Goal: Task Accomplishment & Management: Use online tool/utility

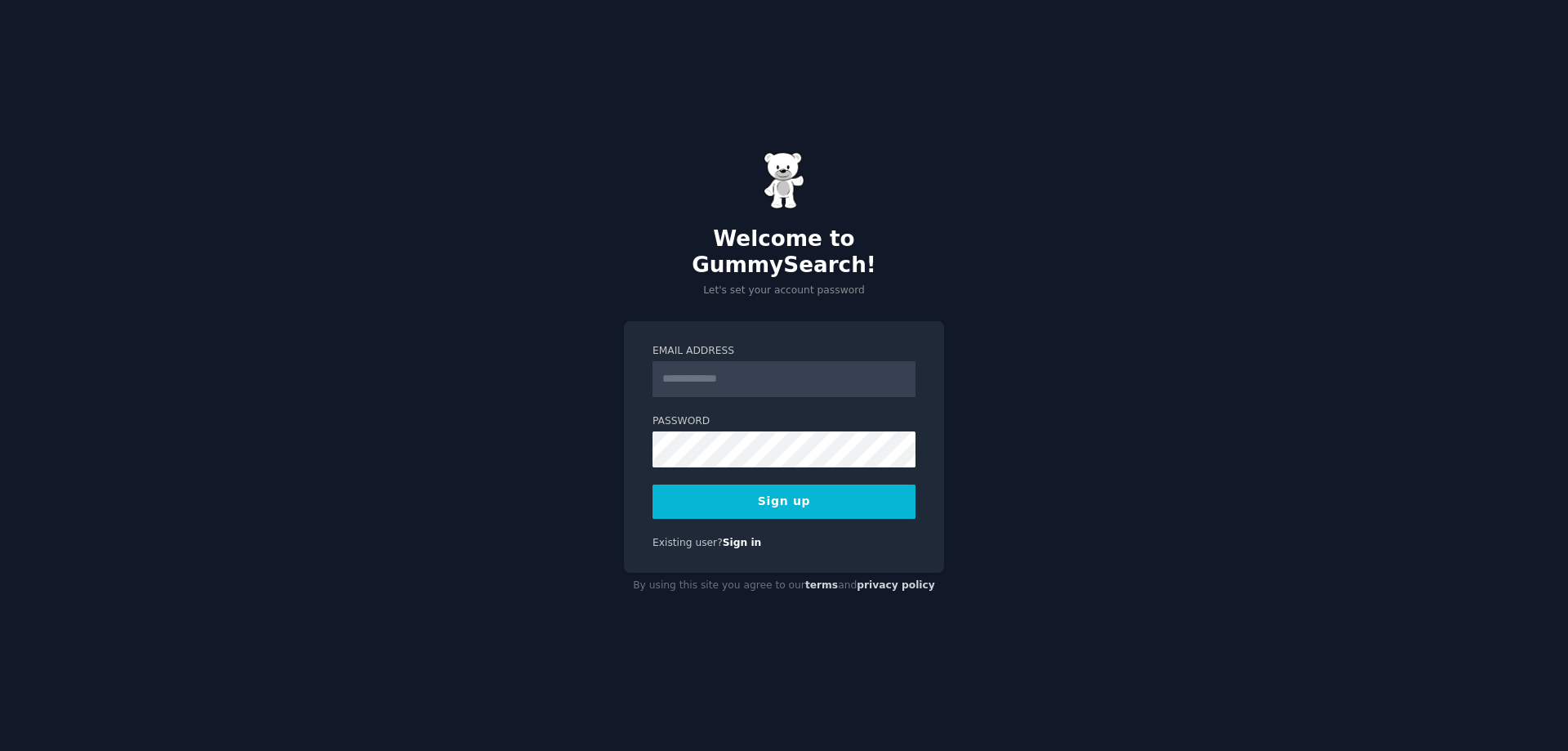
click at [678, 361] on input "Email Address" at bounding box center [784, 379] width 263 height 36
type input "**********"
click at [444, 343] on div "**********" at bounding box center [784, 376] width 1568 height 751
click at [696, 491] on button "Sign up" at bounding box center [784, 502] width 263 height 35
click at [1133, 243] on div "Welcome to GummySearch! Let's set your account password Email Address Password …" at bounding box center [784, 376] width 1568 height 751
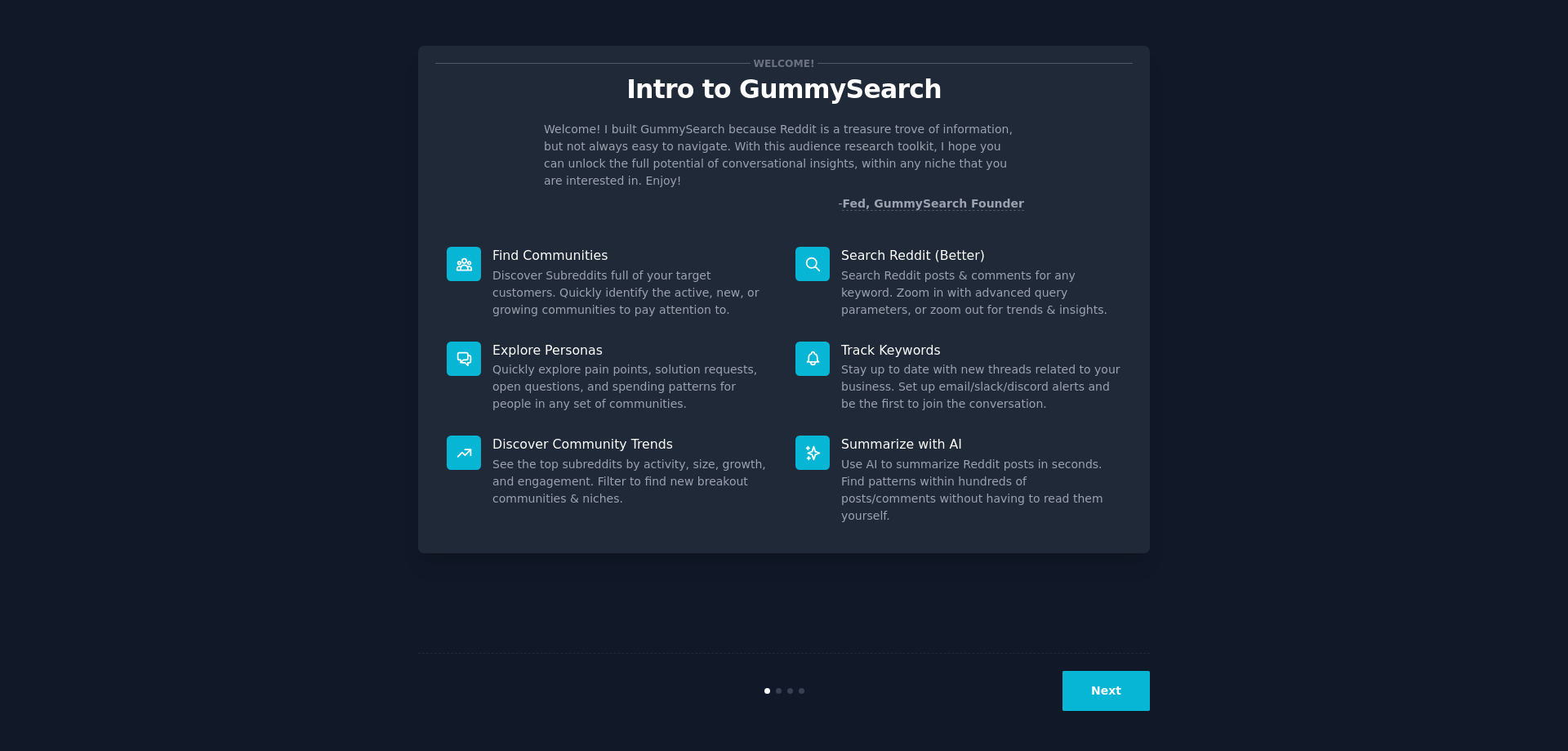
click at [1095, 687] on button "Next" at bounding box center [1106, 691] width 87 height 40
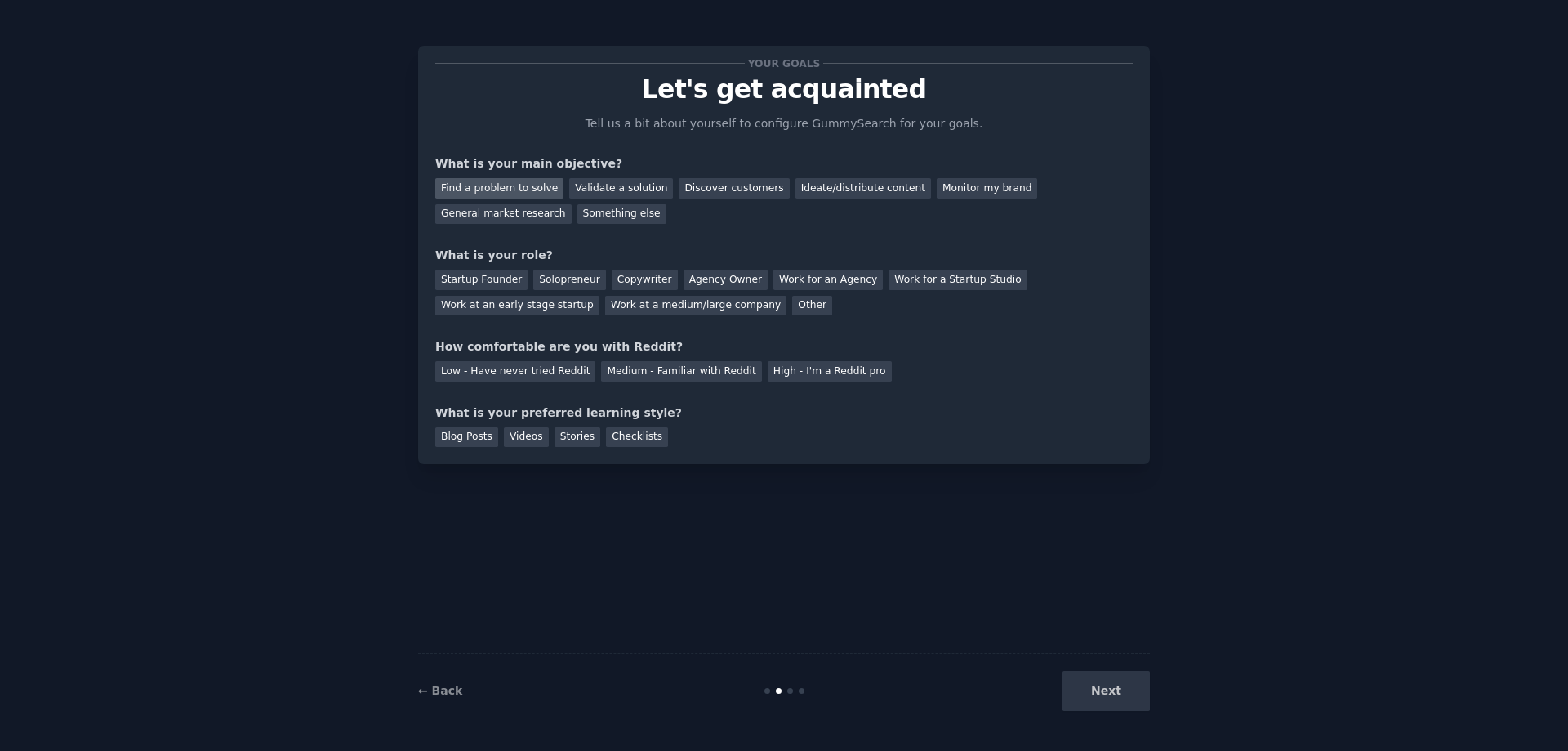
click at [514, 191] on div "Find a problem to solve" at bounding box center [500, 188] width 129 height 21
click at [610, 192] on div "Validate a solution" at bounding box center [621, 188] width 104 height 21
click at [490, 283] on div "Startup Founder" at bounding box center [482, 280] width 92 height 21
click at [768, 369] on div "High - I'm a Reddit pro" at bounding box center [830, 371] width 124 height 21
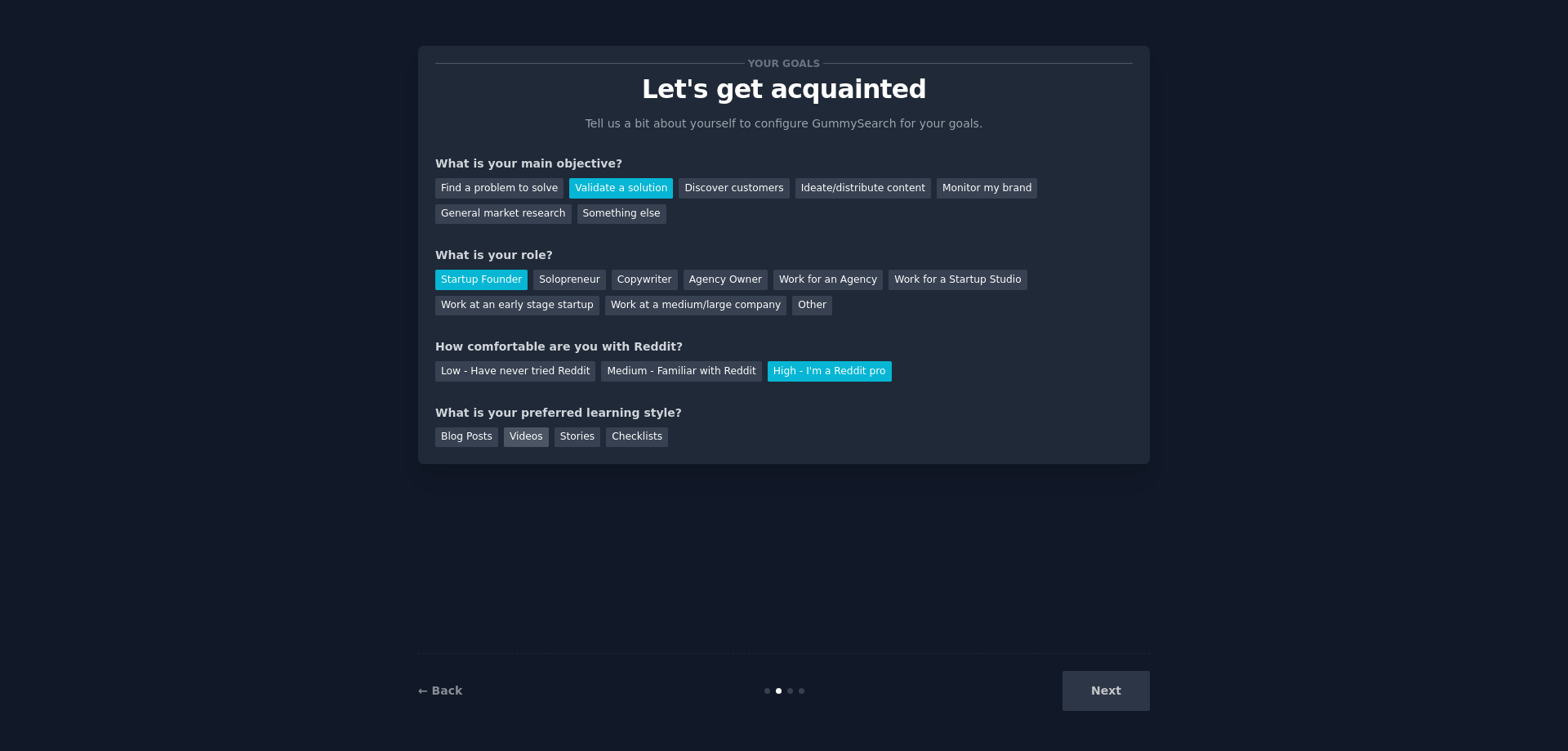
click at [526, 438] on div "Videos" at bounding box center [526, 438] width 45 height 21
click at [1099, 688] on button "Next" at bounding box center [1106, 691] width 87 height 40
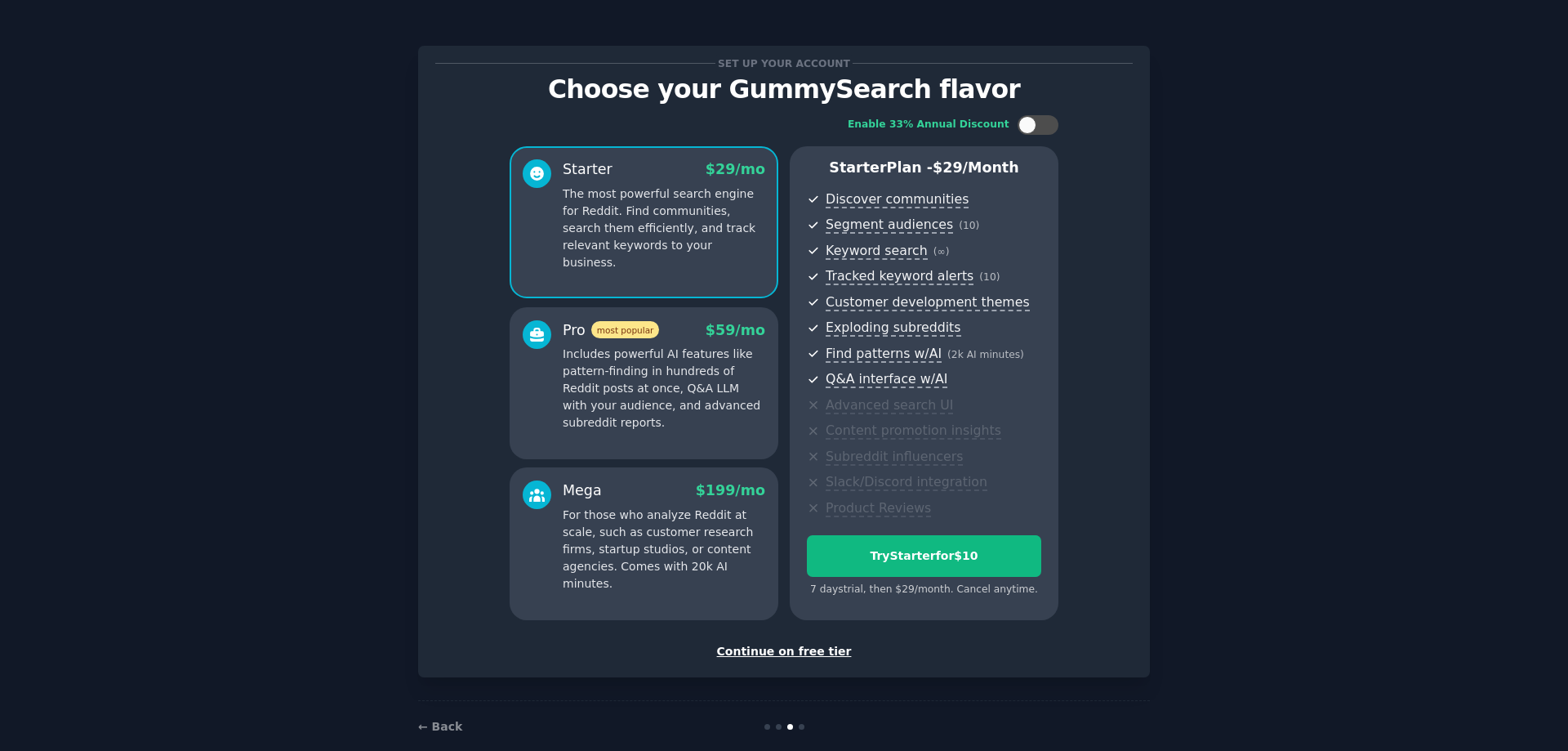
click at [823, 651] on div "Continue on free tier" at bounding box center [784, 652] width 697 height 17
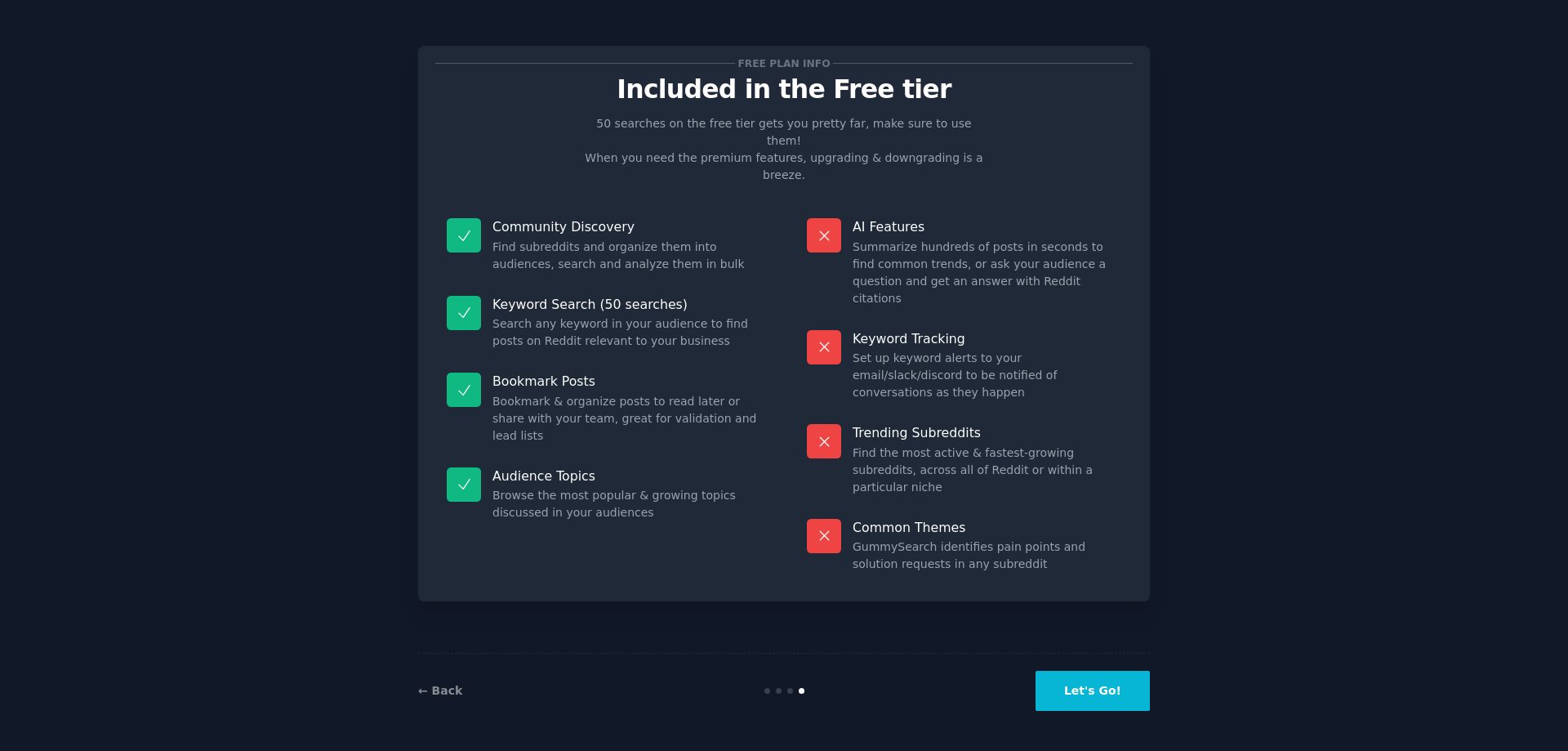
click at [1102, 681] on button "Let's Go!" at bounding box center [1093, 691] width 115 height 40
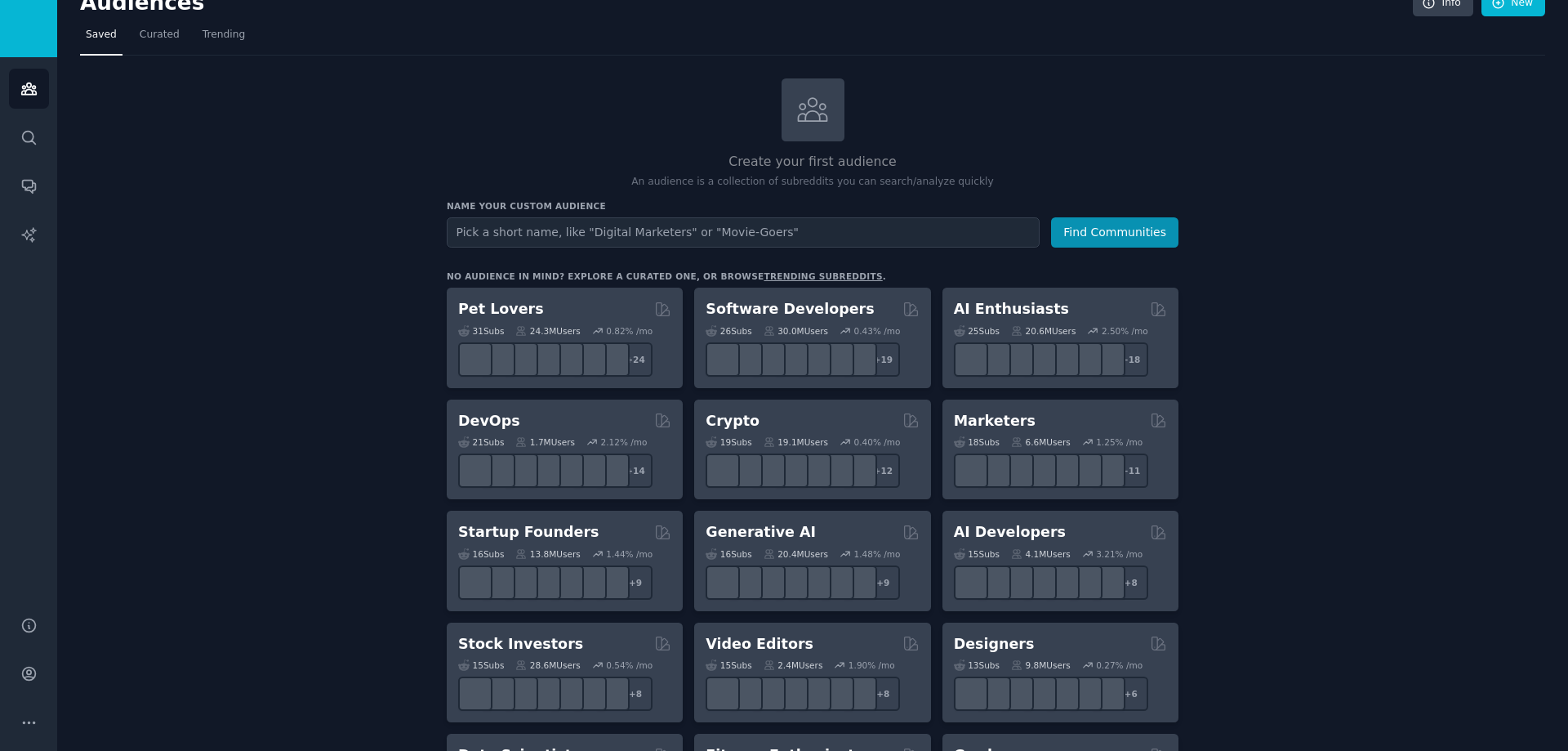
scroll to position [16, 0]
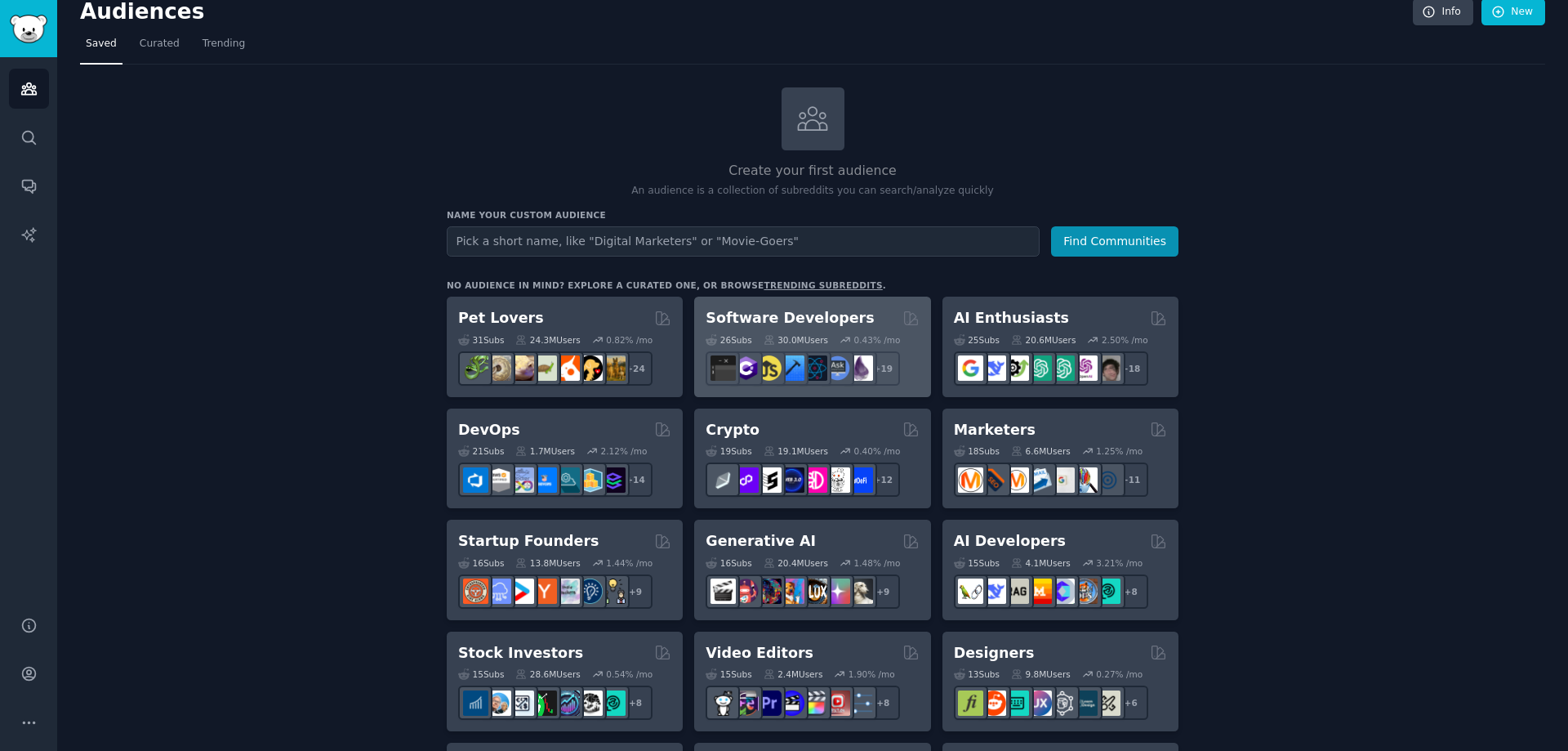
click at [757, 313] on h2 "Software Developers" at bounding box center [790, 319] width 168 height 21
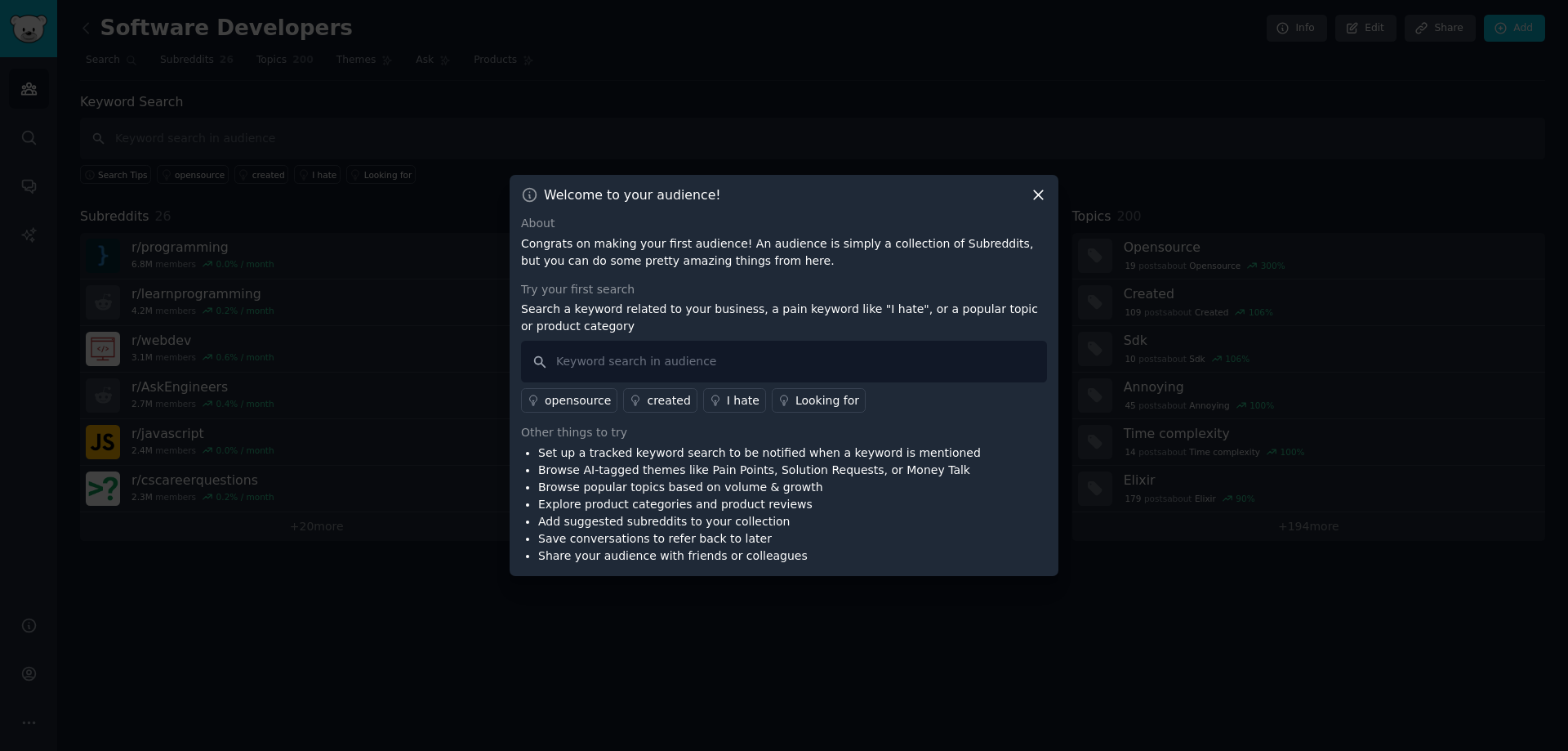
click at [1036, 195] on icon at bounding box center [1039, 195] width 17 height 17
drag, startPoint x: 1041, startPoint y: 197, endPoint x: 1020, endPoint y: 194, distance: 21.2
click at [1041, 196] on icon at bounding box center [1038, 196] width 9 height 9
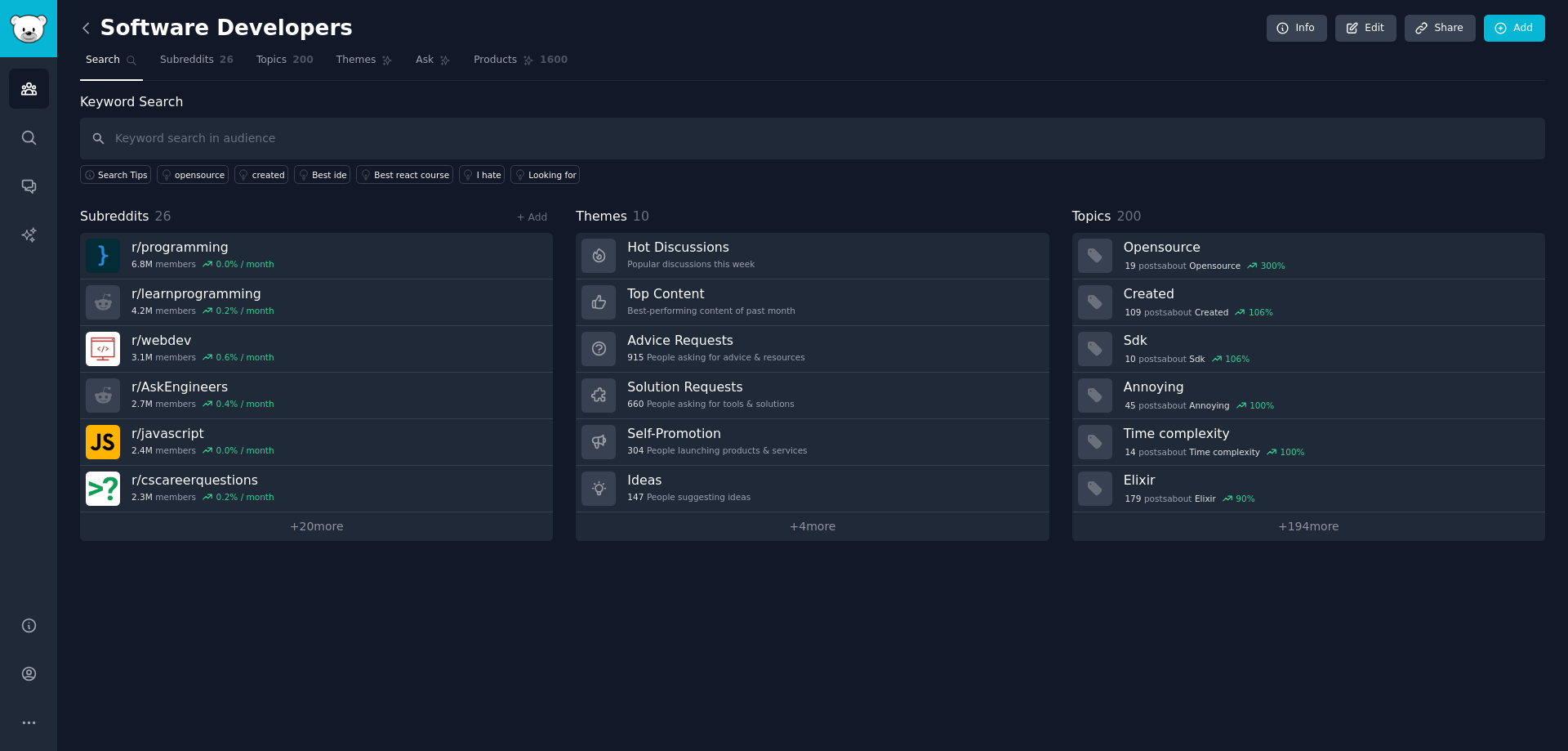
click at [80, 26] on icon at bounding box center [86, 28] width 17 height 17
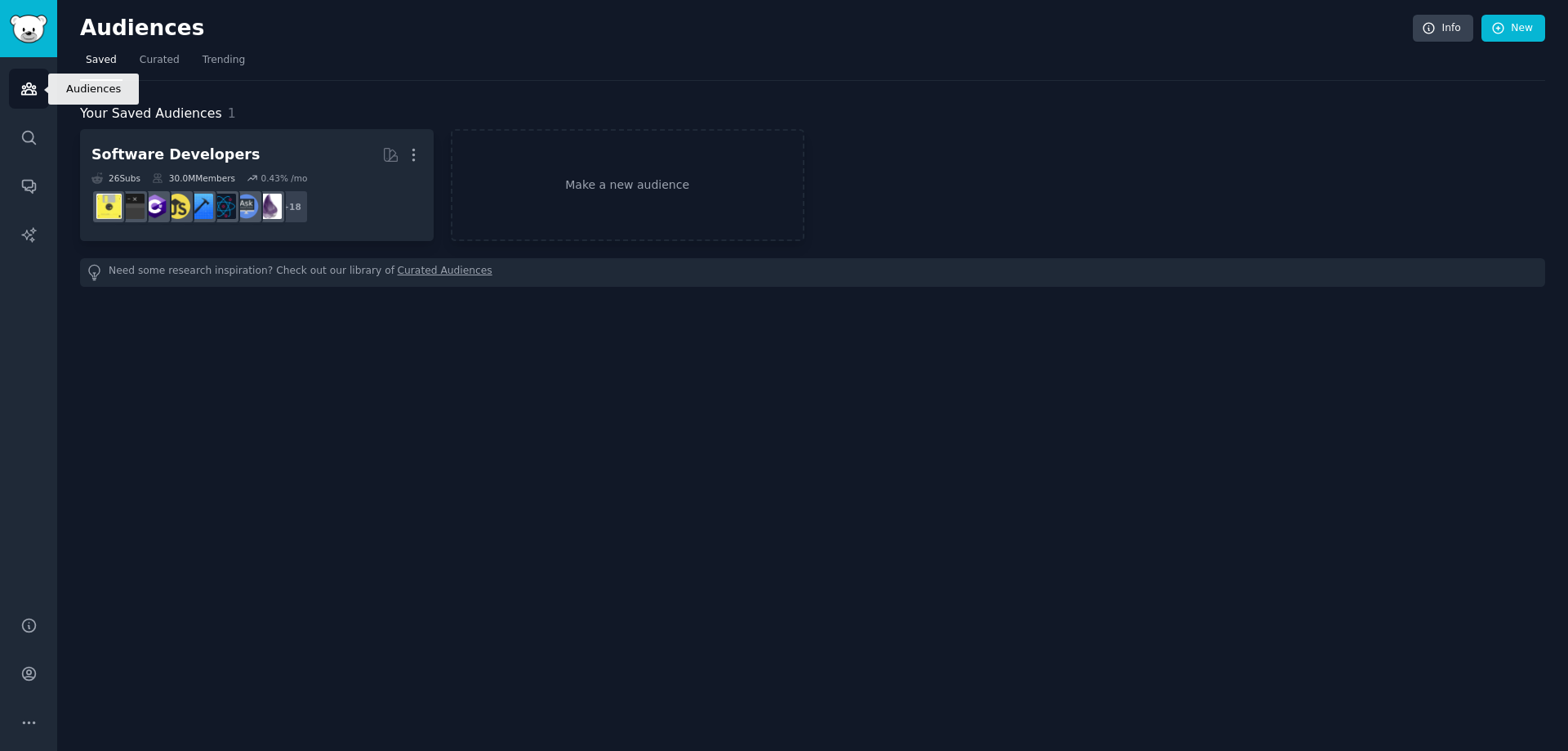
click at [34, 92] on icon "Sidebar" at bounding box center [29, 89] width 17 height 17
click at [135, 71] on link "Curated" at bounding box center [160, 64] width 52 height 34
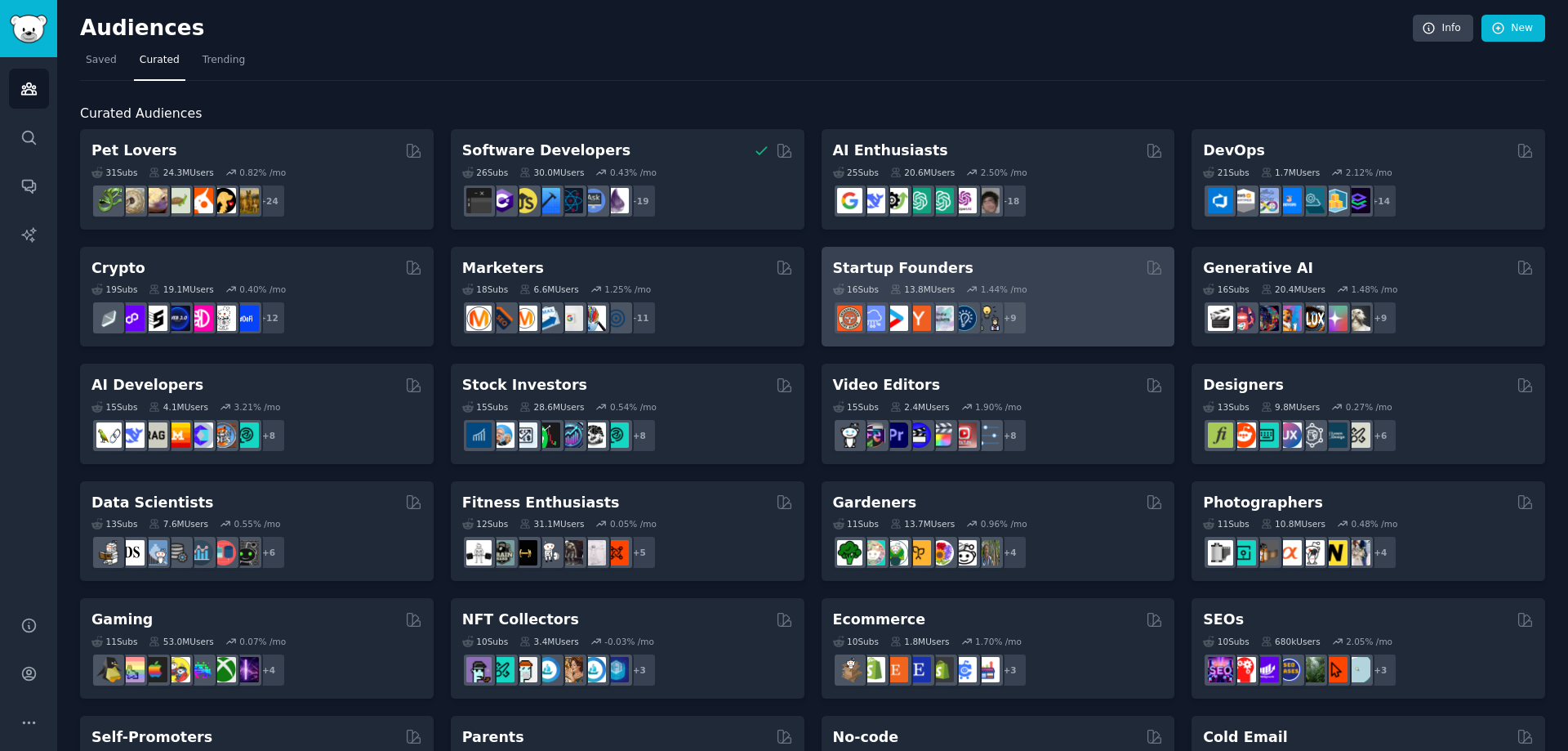
click at [872, 263] on h2 "Startup Founders" at bounding box center [904, 268] width 141 height 21
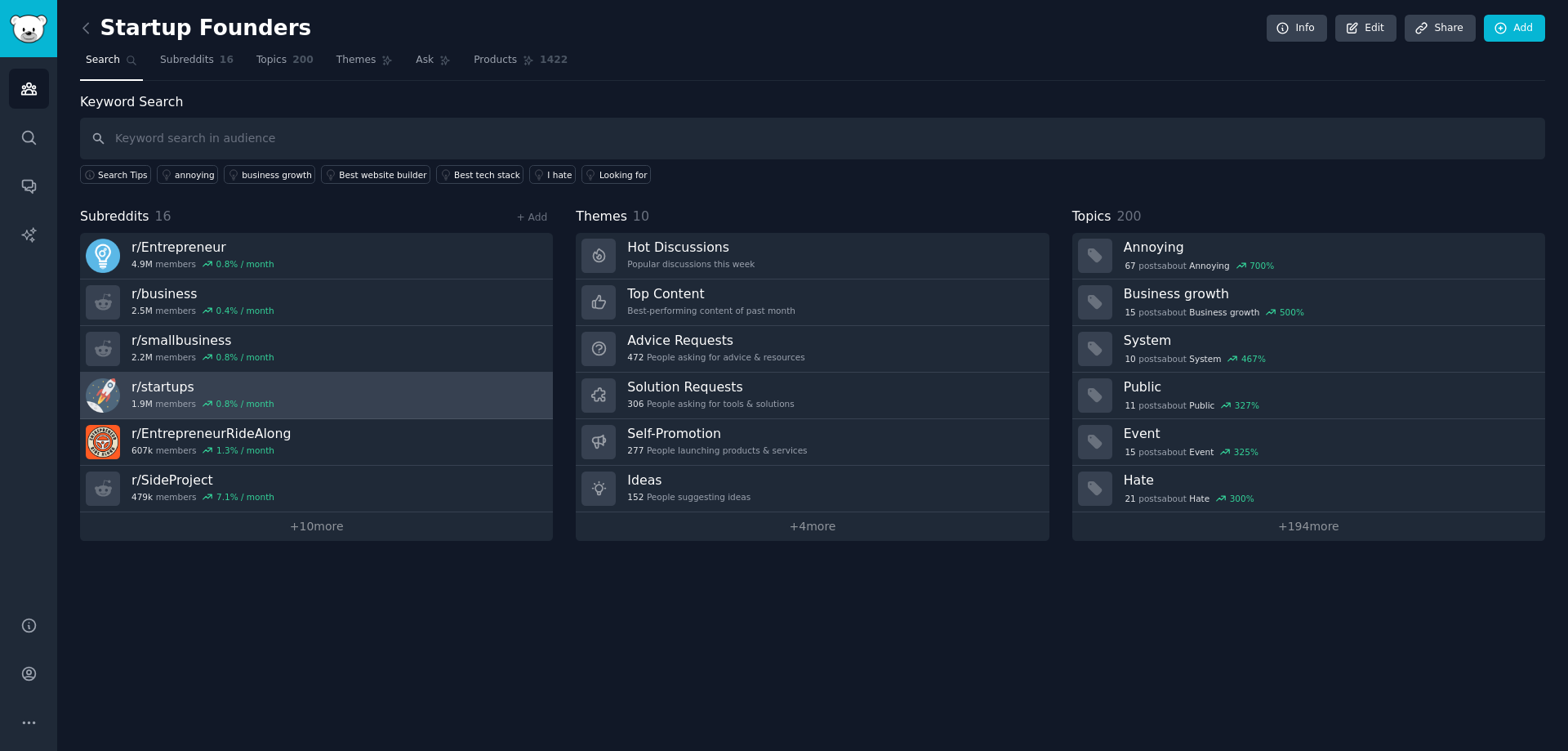
click at [153, 388] on h3 "r/ startups" at bounding box center [203, 387] width 143 height 17
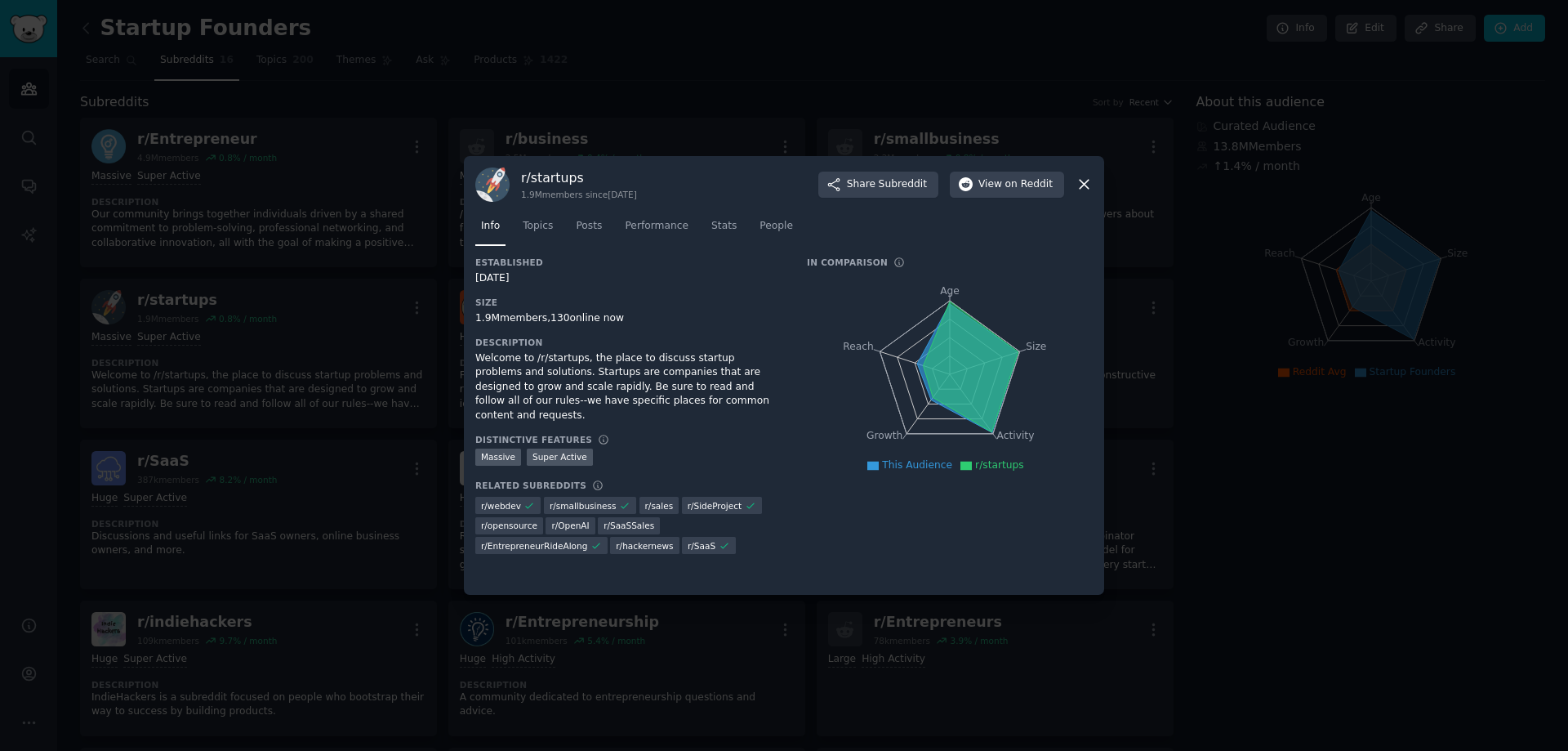
click at [1085, 185] on icon at bounding box center [1084, 185] width 9 height 9
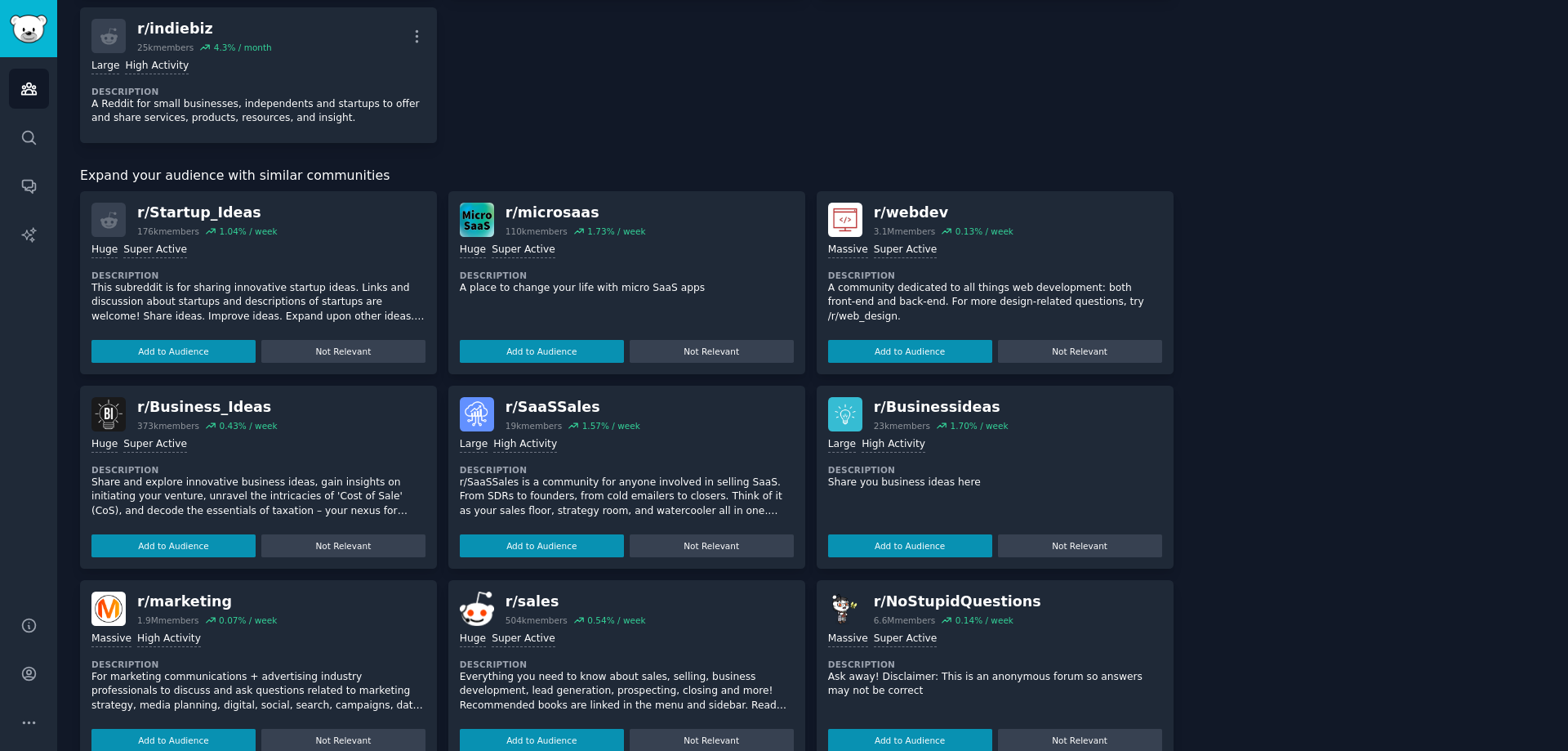
scroll to position [836, 0]
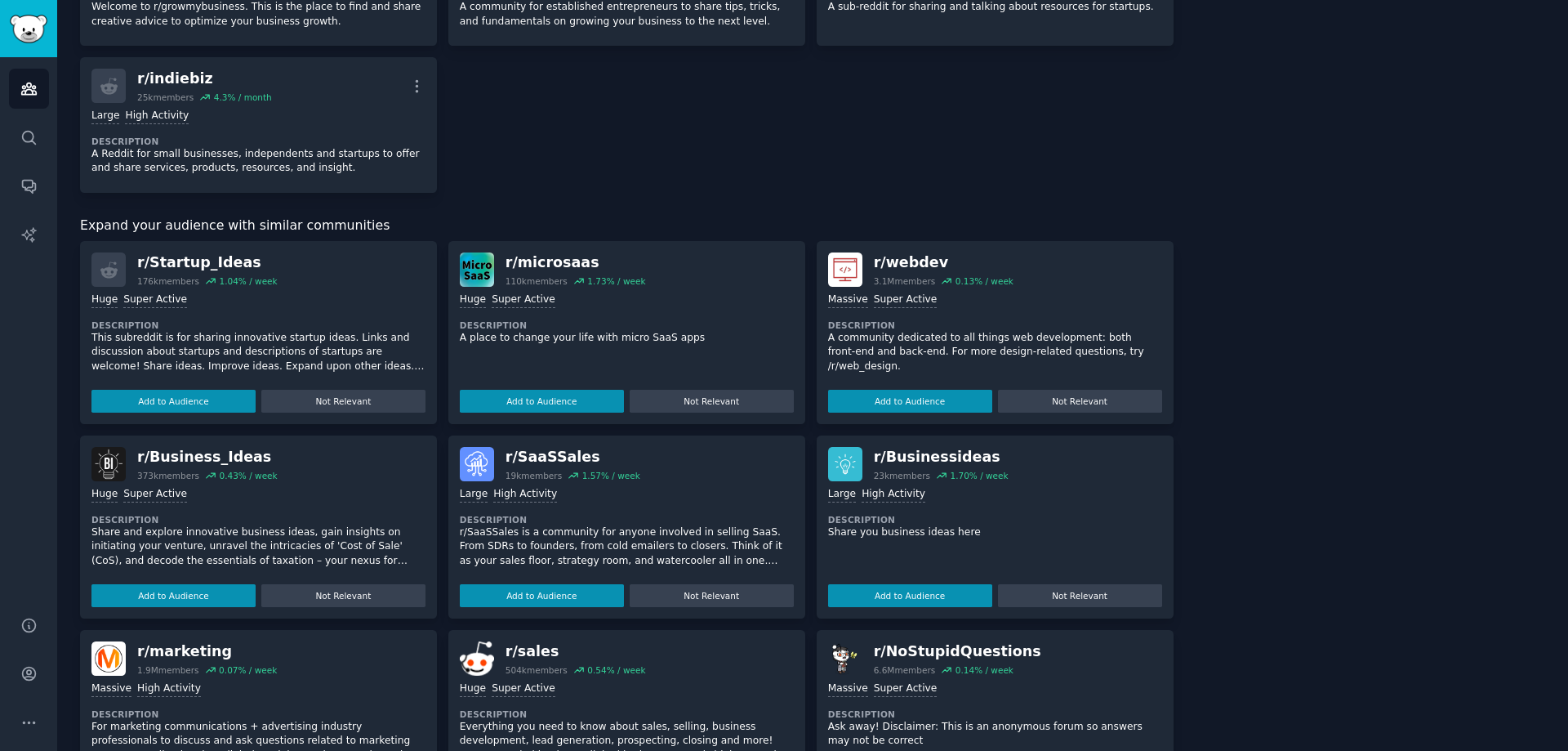
click at [231, 344] on p "This subreddit is for sharing innovative startup ideas. Links and discussion ab…" at bounding box center [258, 352] width 334 height 43
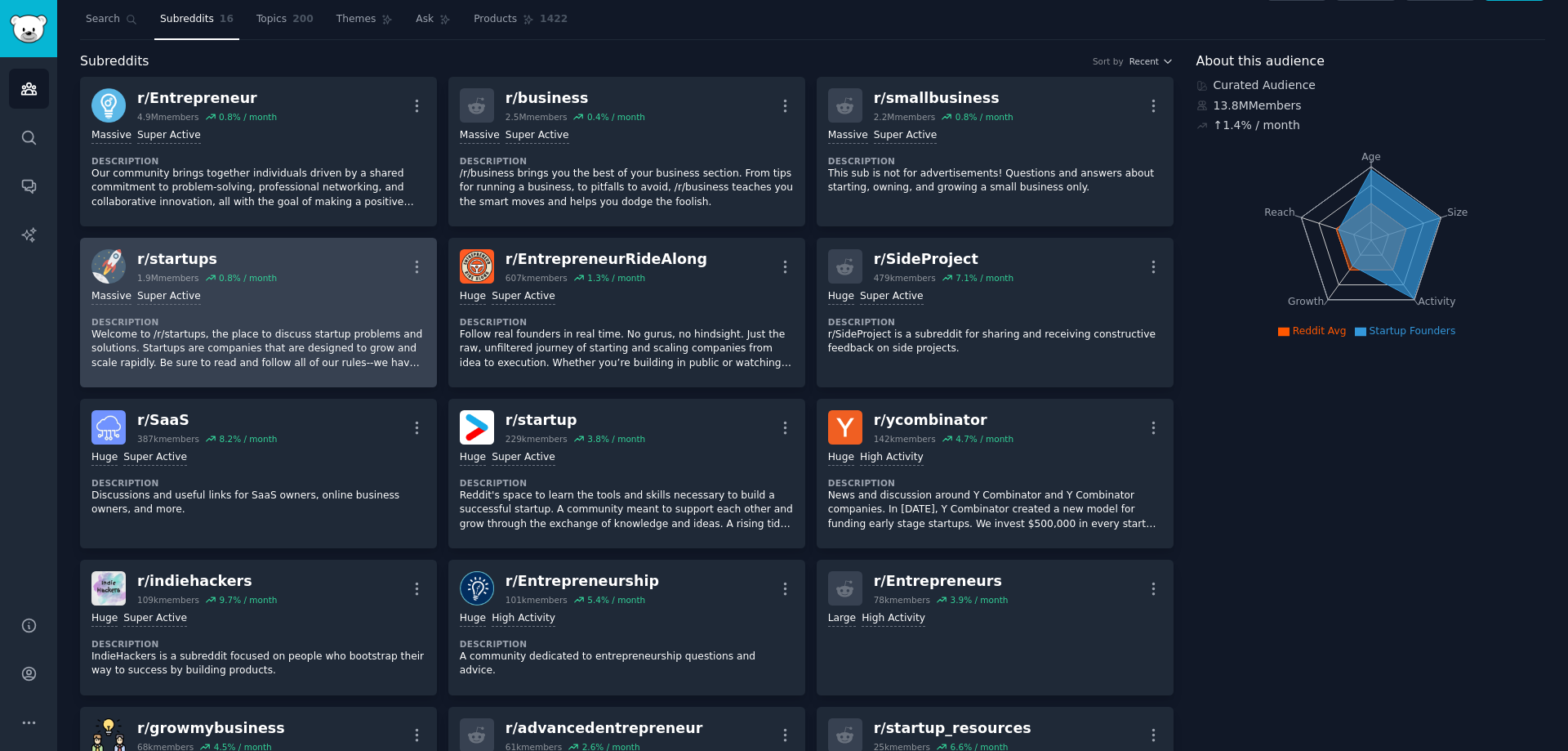
scroll to position [0, 0]
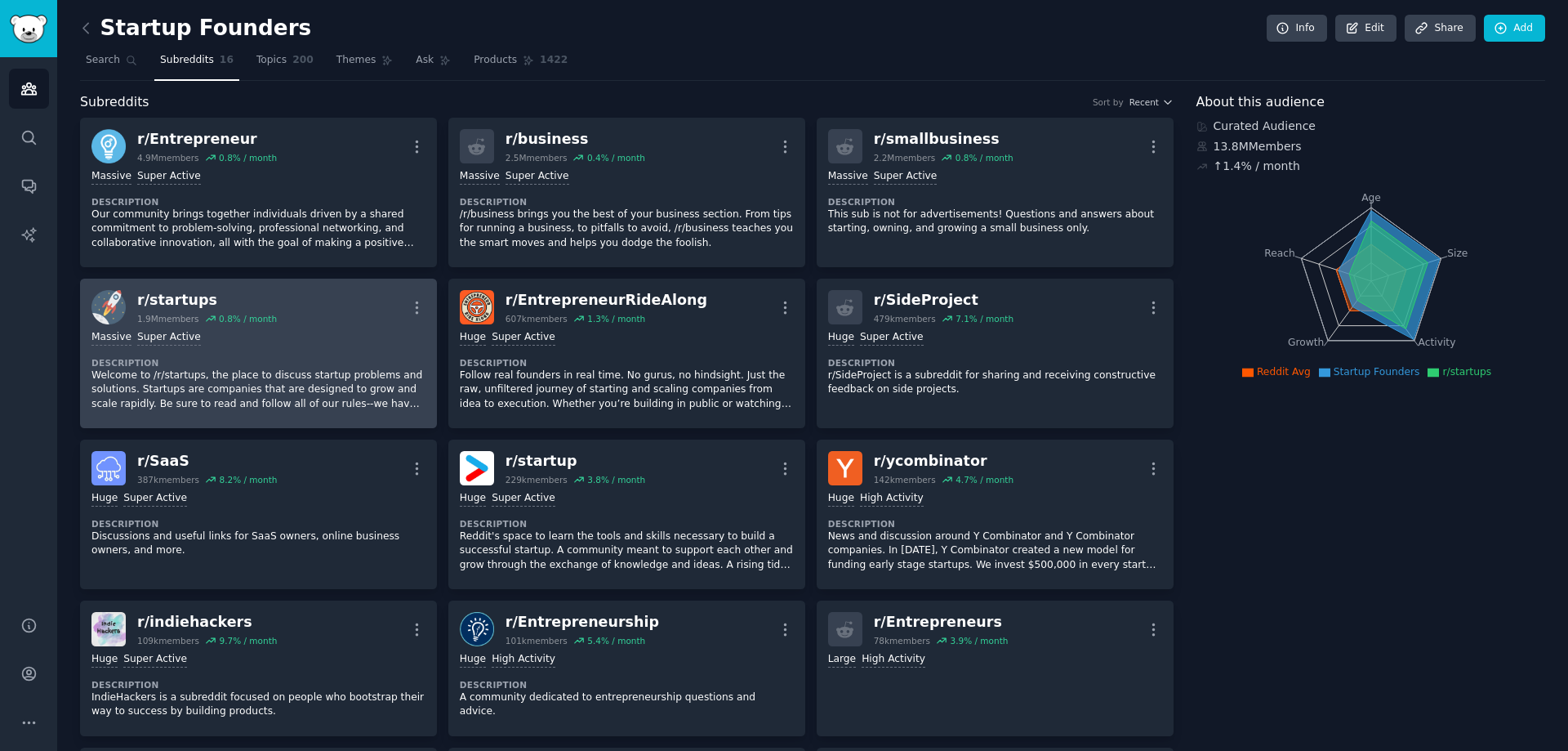
click at [191, 396] on p "Welcome to /r/startups, the place to discuss startup problems and solutions. St…" at bounding box center [258, 390] width 334 height 43
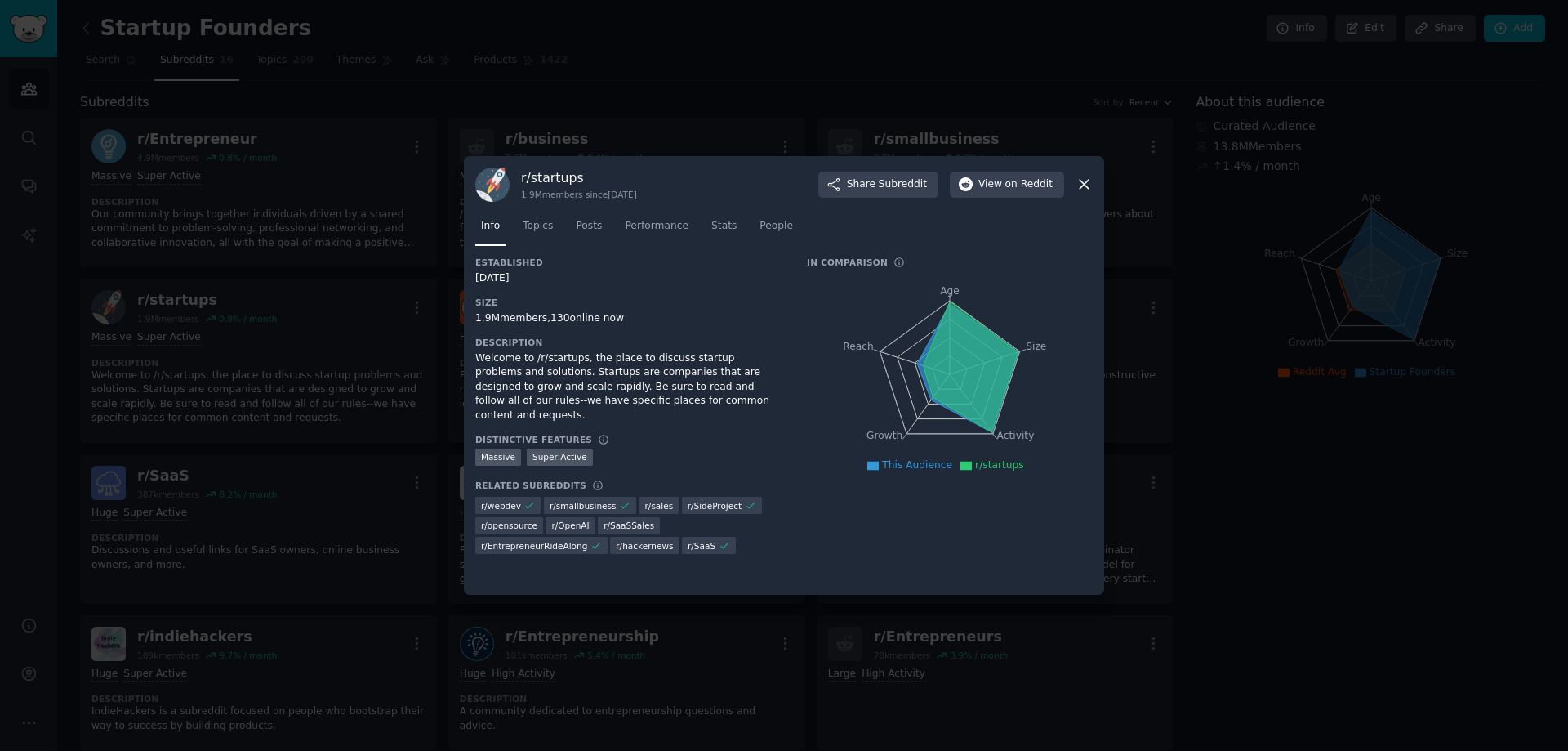
click at [1087, 187] on icon at bounding box center [1084, 185] width 9 height 9
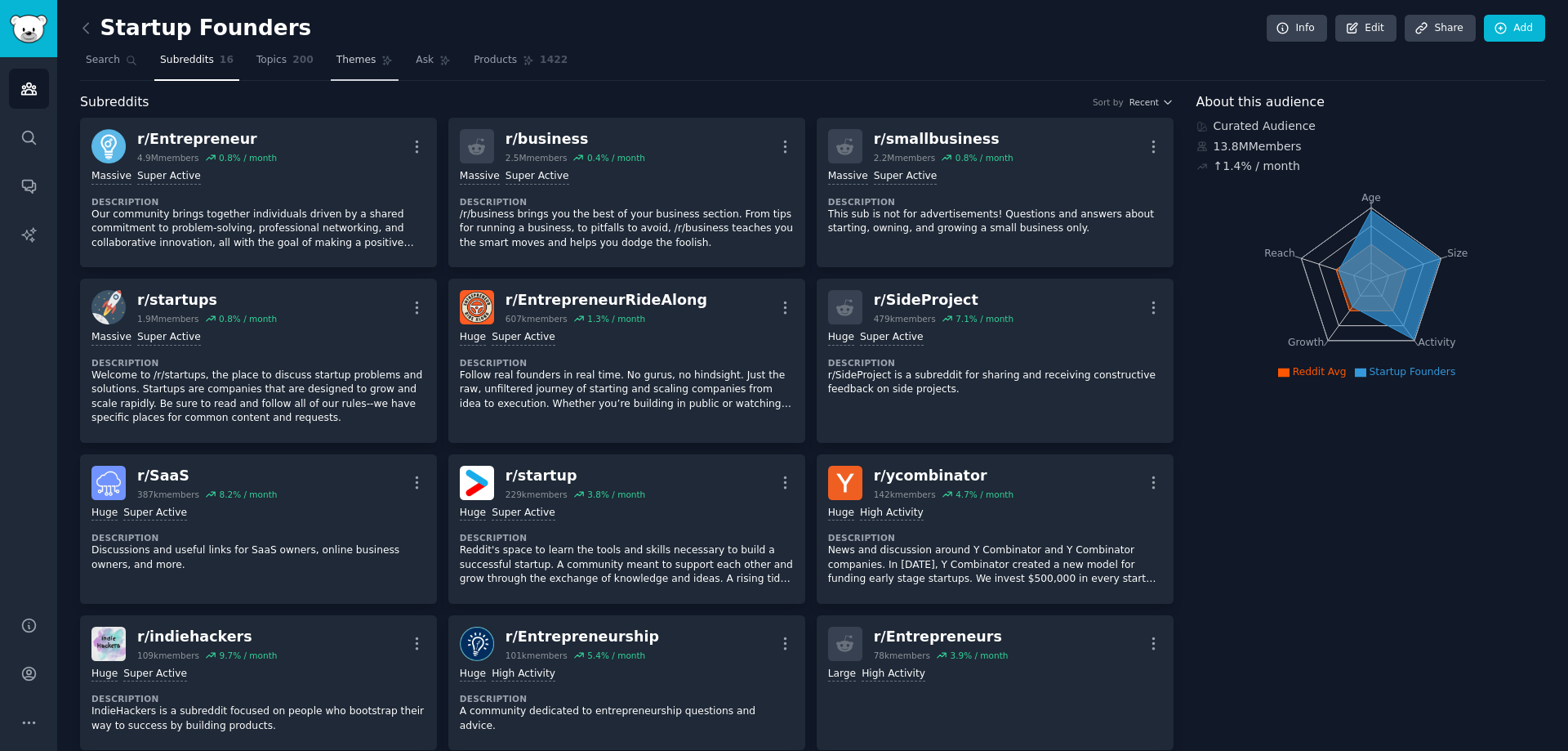
click at [337, 65] on span "Themes" at bounding box center [356, 60] width 40 height 15
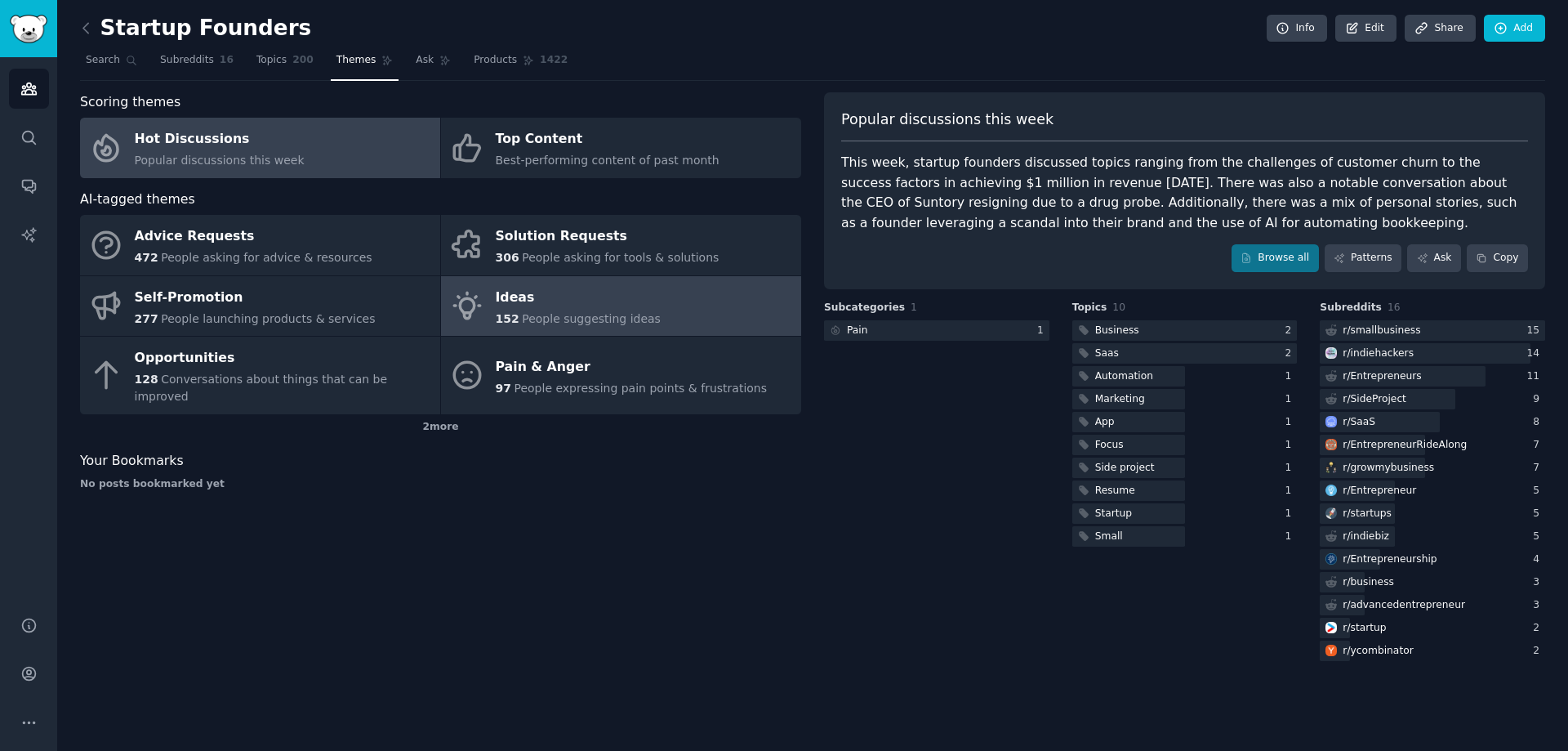
click at [481, 311] on icon at bounding box center [468, 306] width 35 height 35
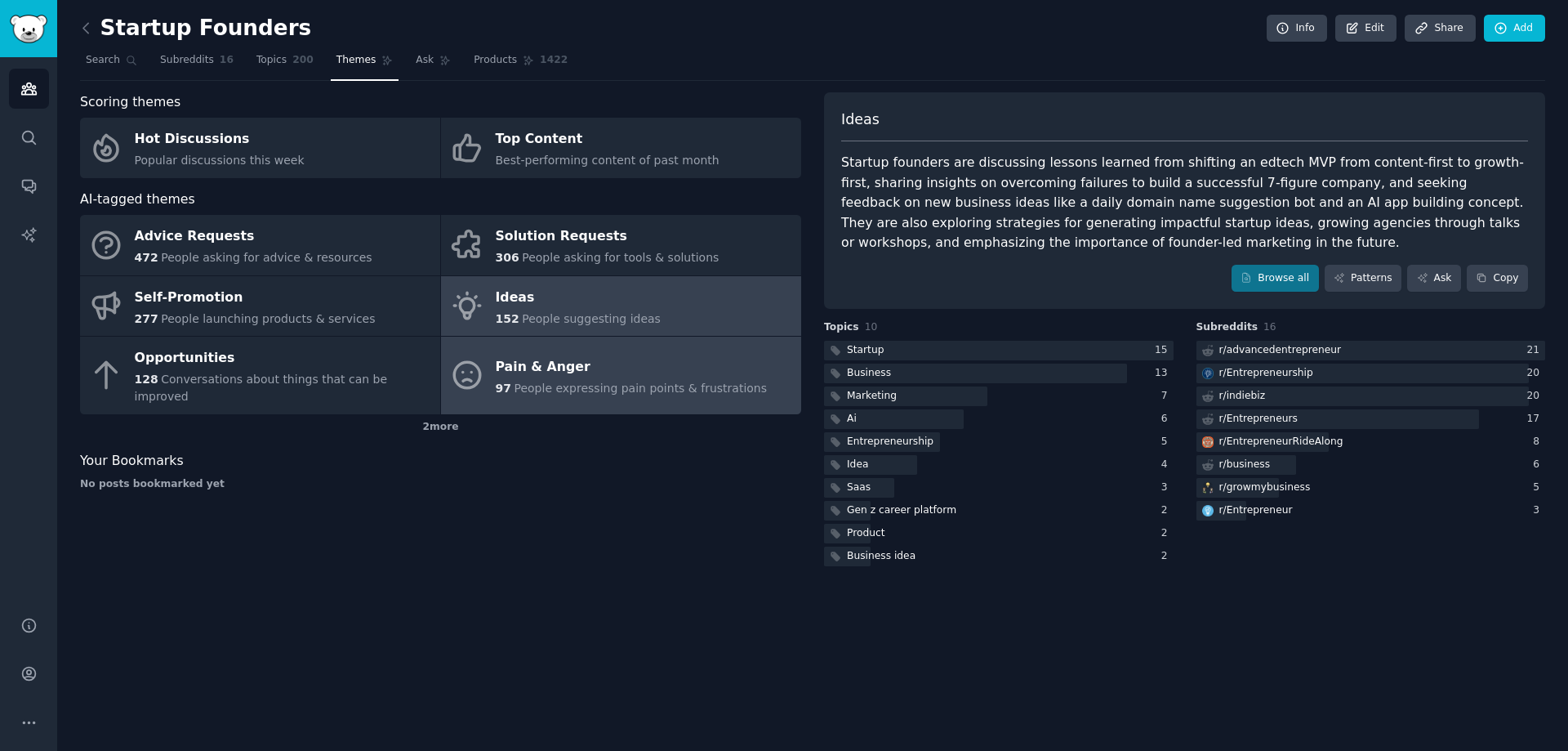
click at [575, 382] on span "People expressing pain points & frustrations" at bounding box center [639, 388] width 253 height 13
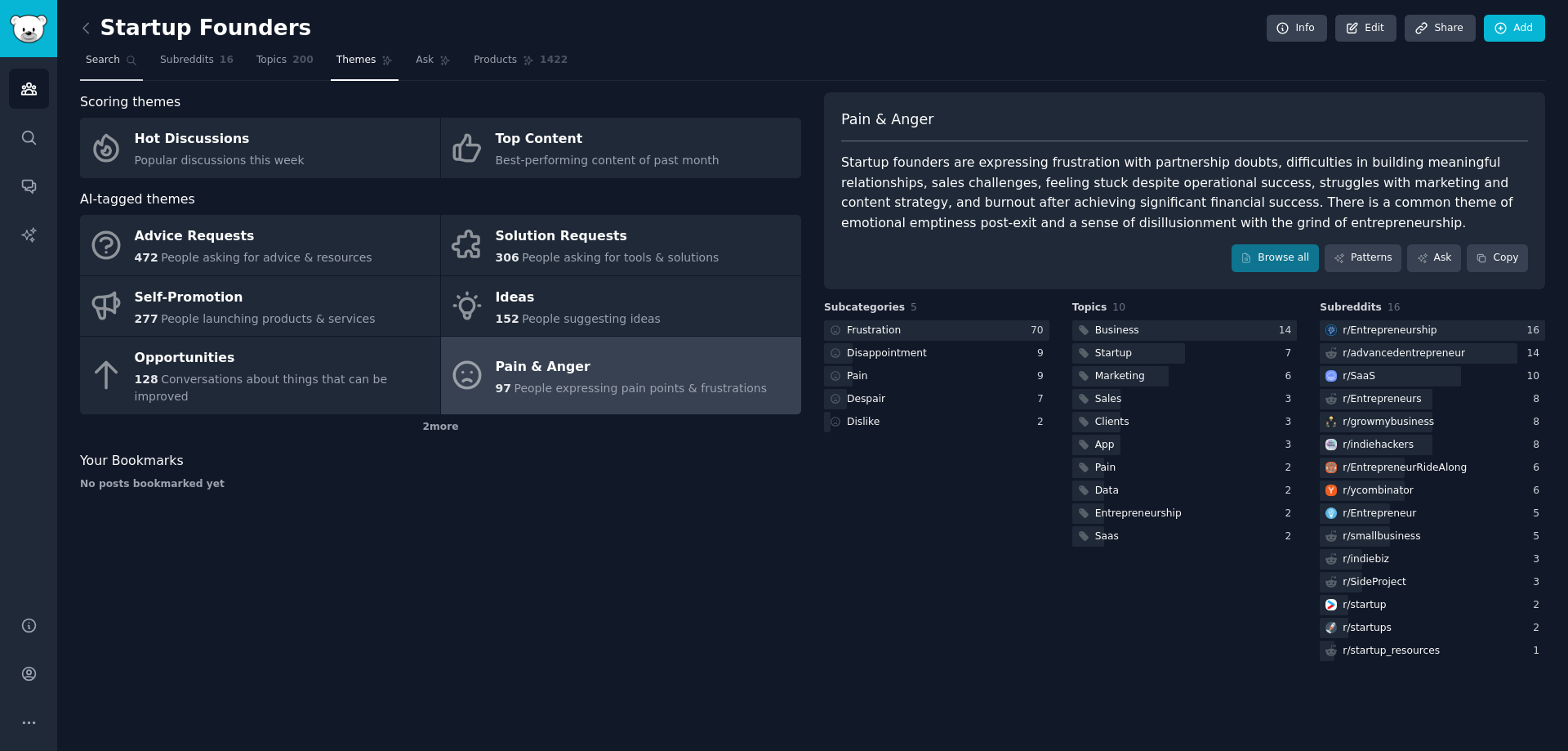
click at [115, 62] on link "Search" at bounding box center [111, 64] width 63 height 34
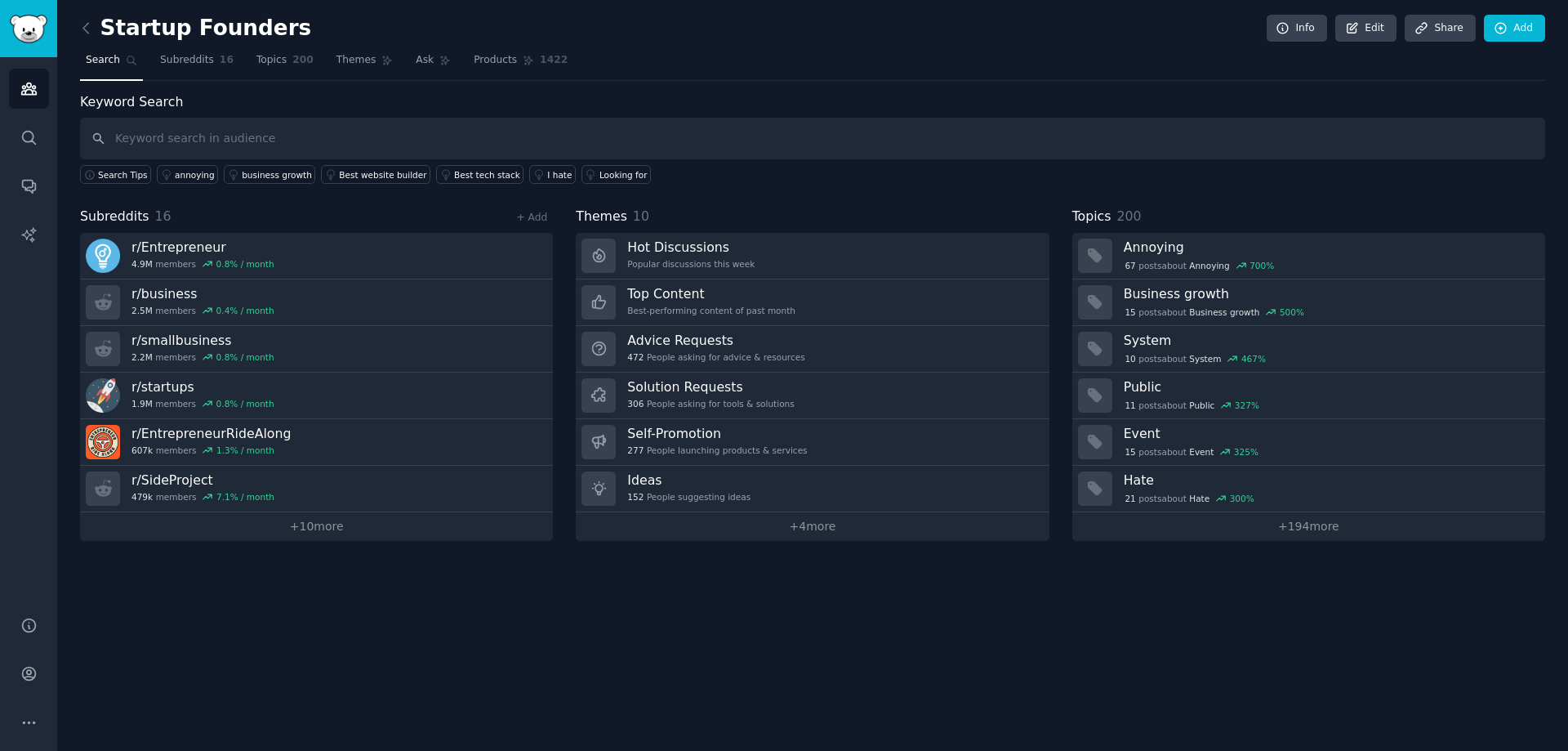
click at [481, 132] on input "text" at bounding box center [813, 138] width 1465 height 41
type input "music"
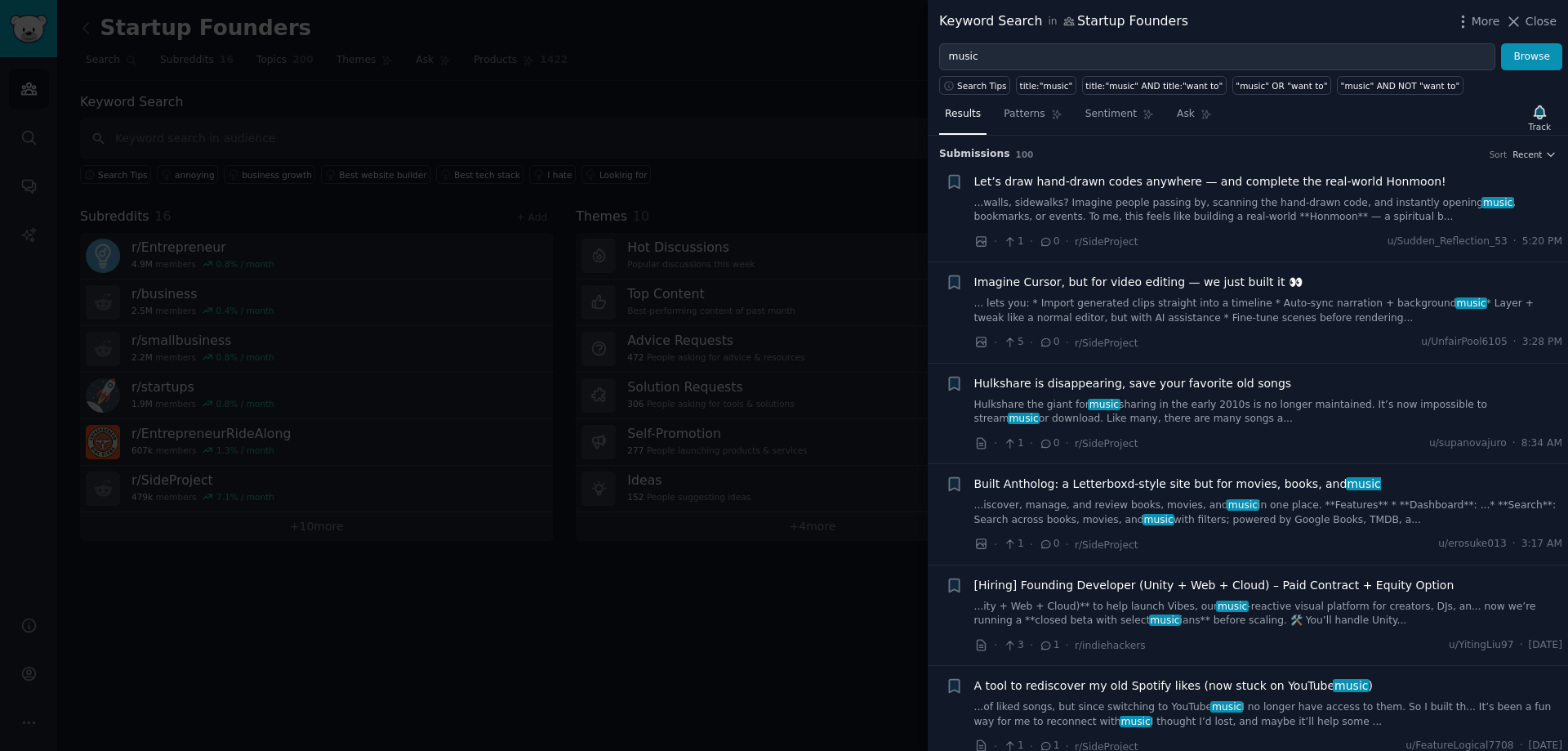
click at [602, 584] on div at bounding box center [784, 376] width 1568 height 751
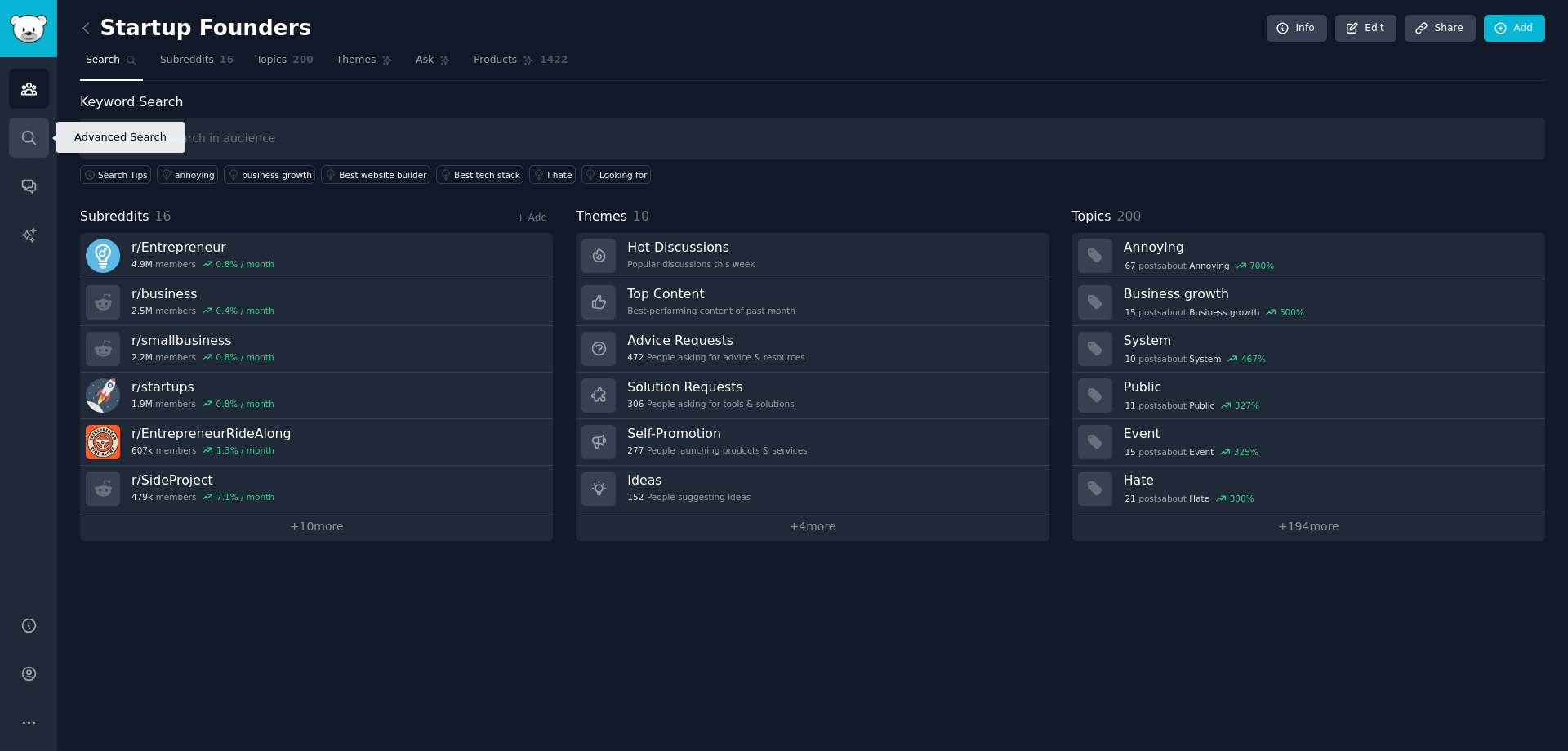
click at [22, 132] on icon "Sidebar" at bounding box center [29, 138] width 17 height 17
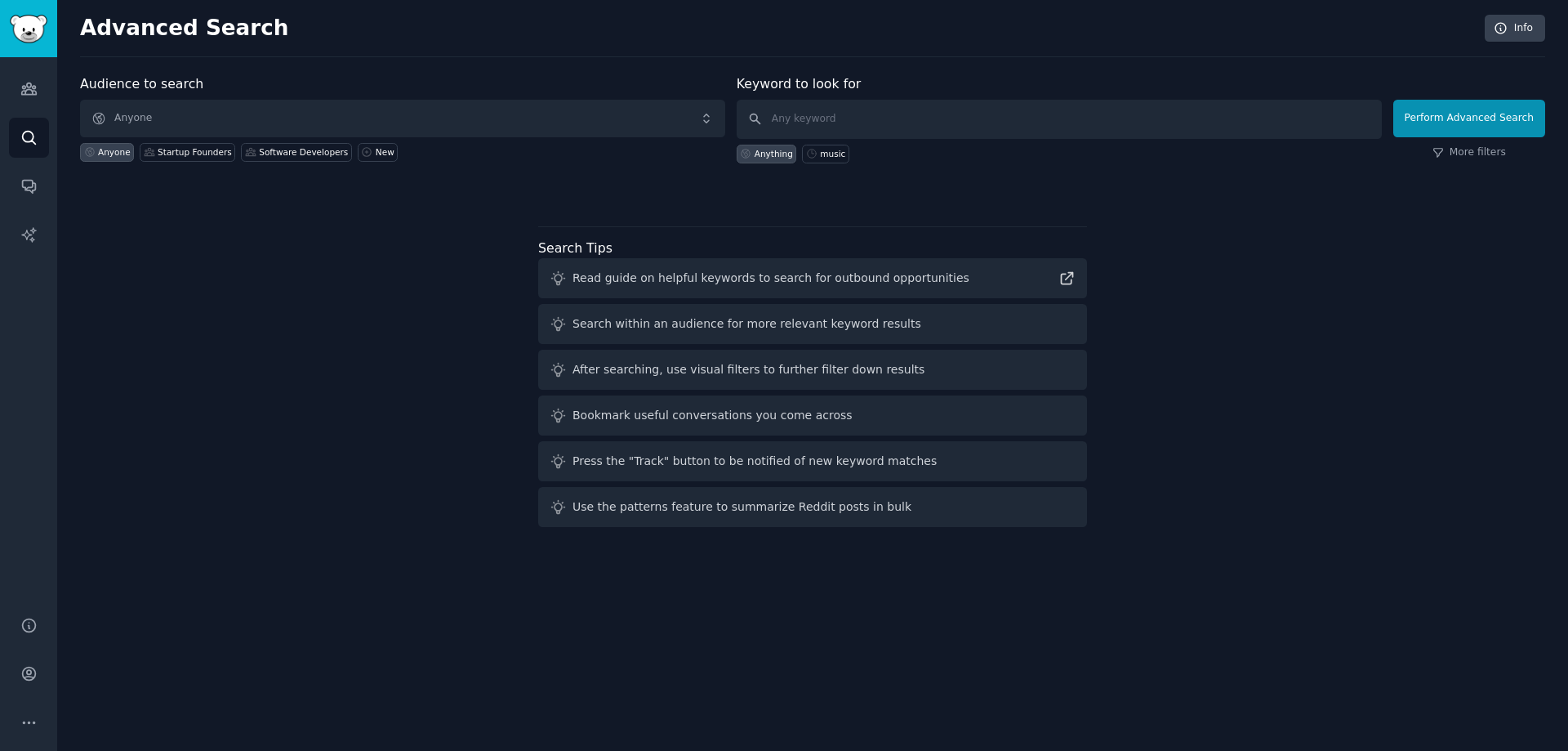
click at [1159, 63] on div "Advanced Search Info Audience to search Anyone Anyone Startup Founders Software…" at bounding box center [812, 376] width 1511 height 751
